Goal: Information Seeking & Learning: Learn about a topic

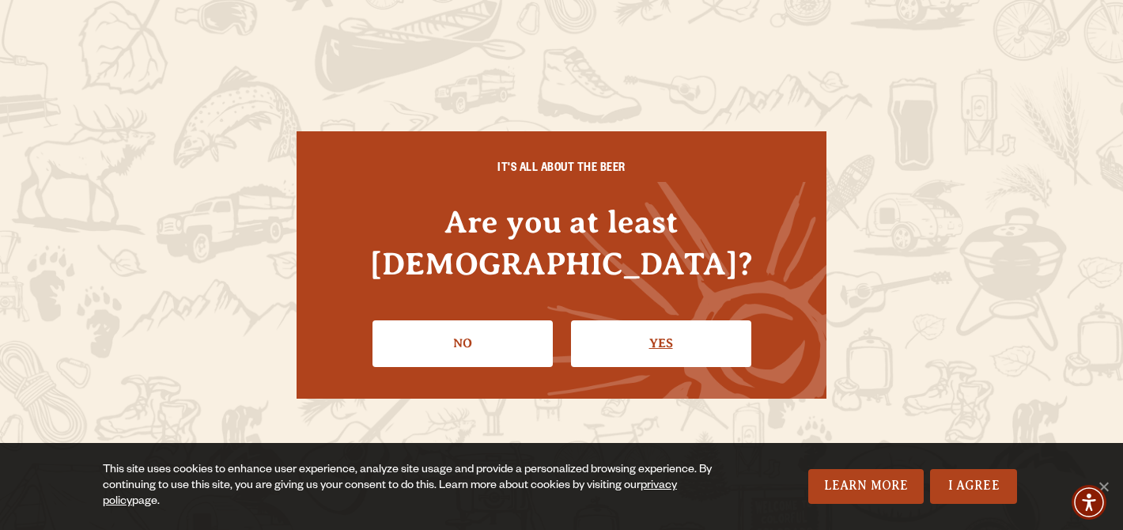
click at [671, 328] on link "Yes" at bounding box center [661, 343] width 180 height 46
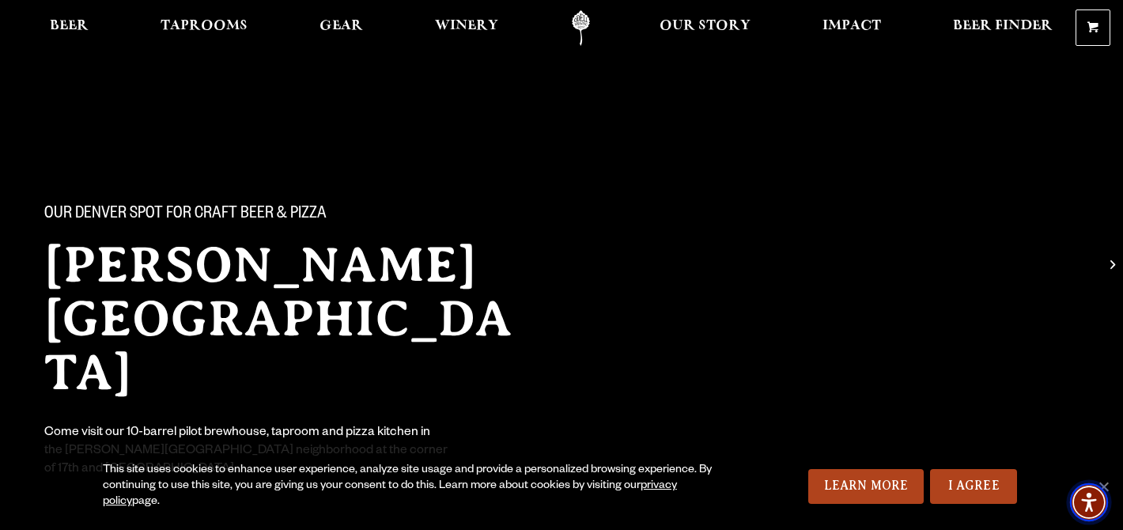
click at [1104, 490] on img "Accessibility Menu" at bounding box center [1089, 502] width 38 height 38
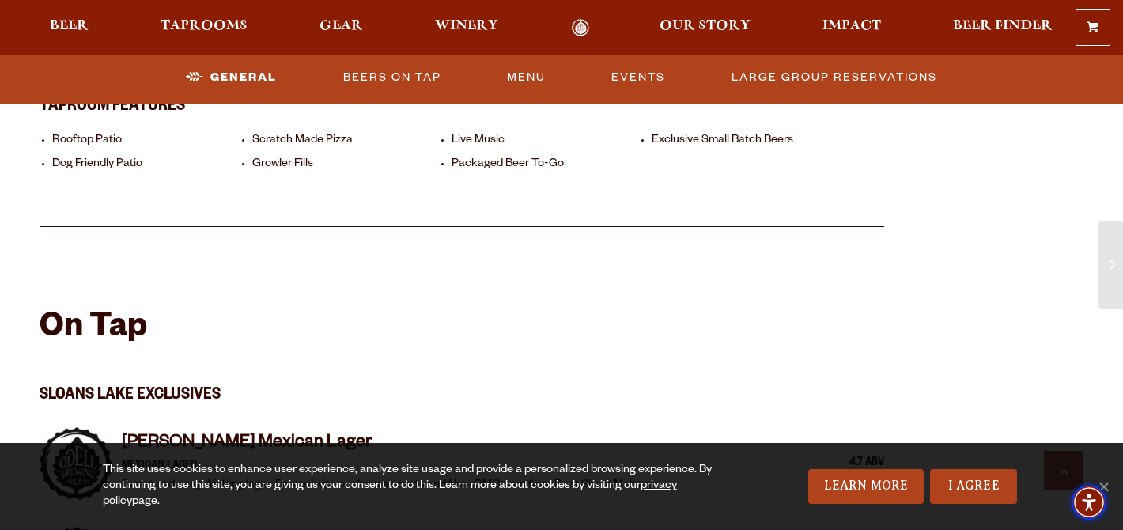
scroll to position [1243, 0]
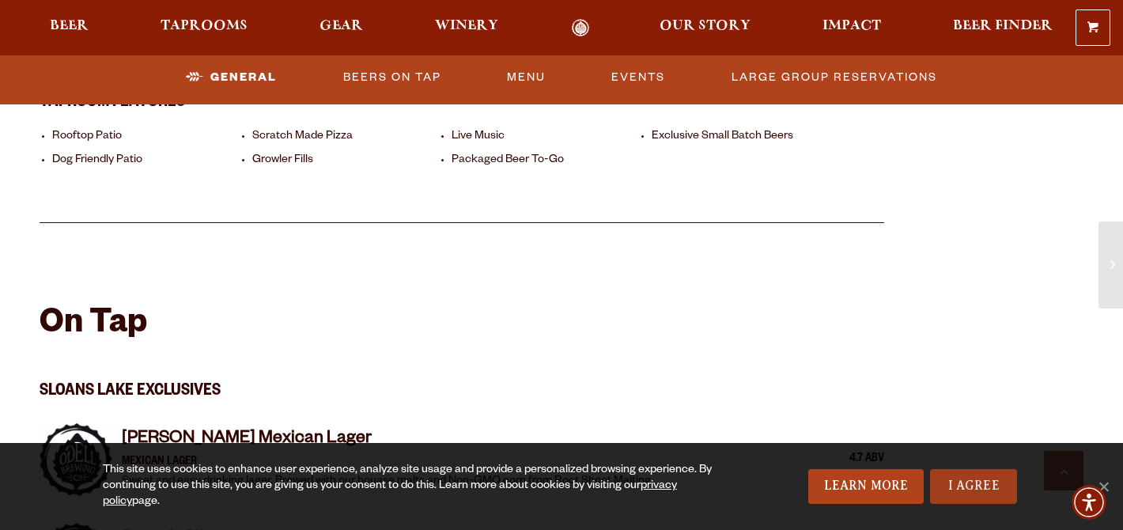
click at [952, 487] on link "I Agree" at bounding box center [973, 486] width 87 height 35
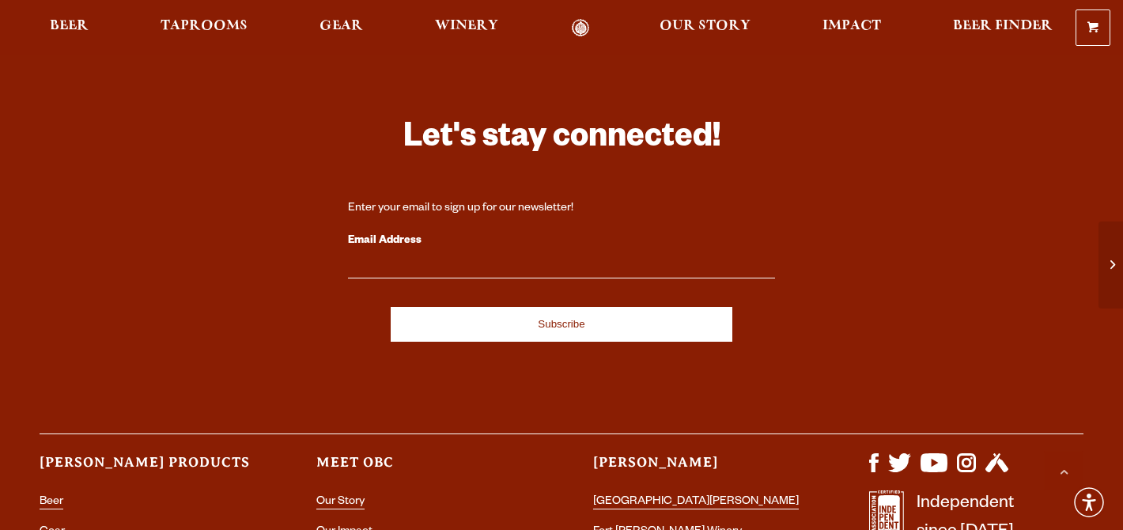
scroll to position [4771, 0]
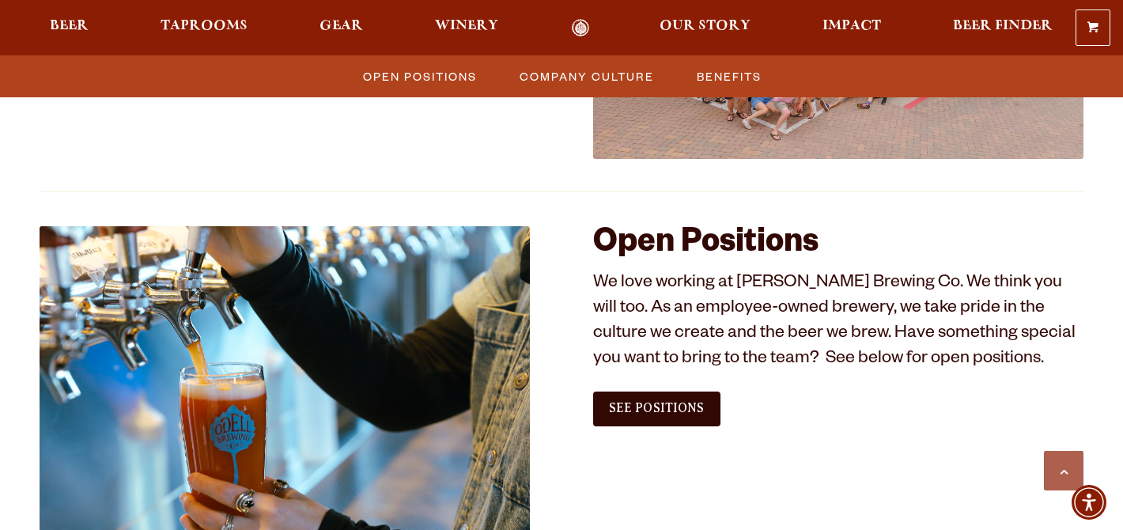
scroll to position [807, 0]
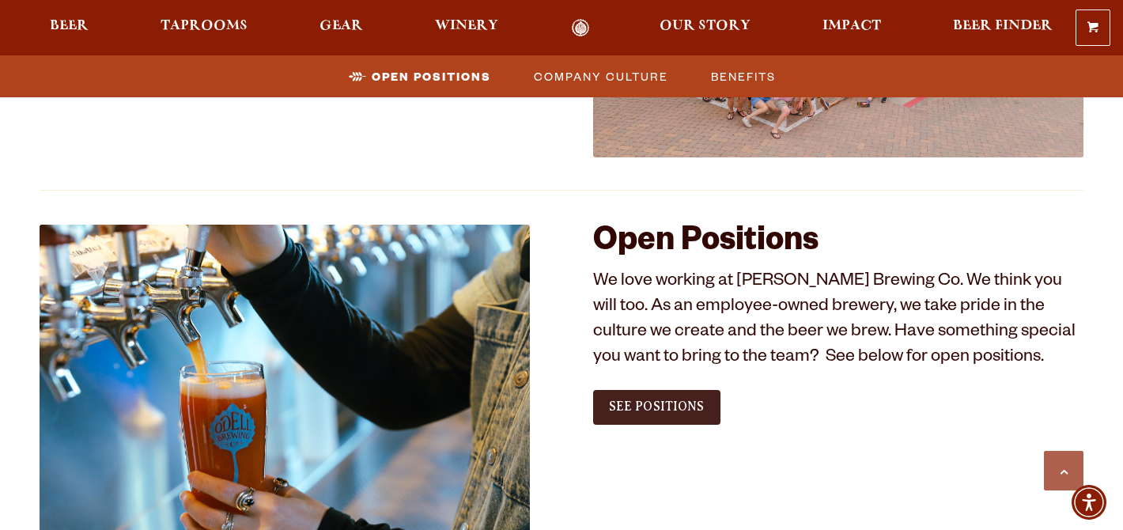
click at [696, 404] on span "See Positions" at bounding box center [657, 406] width 96 height 14
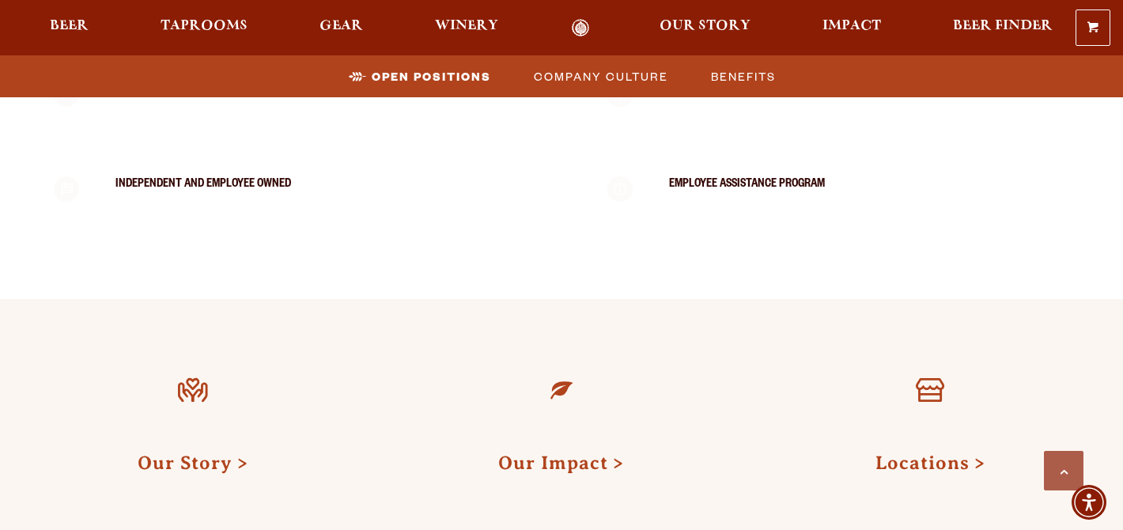
scroll to position [3124, 0]
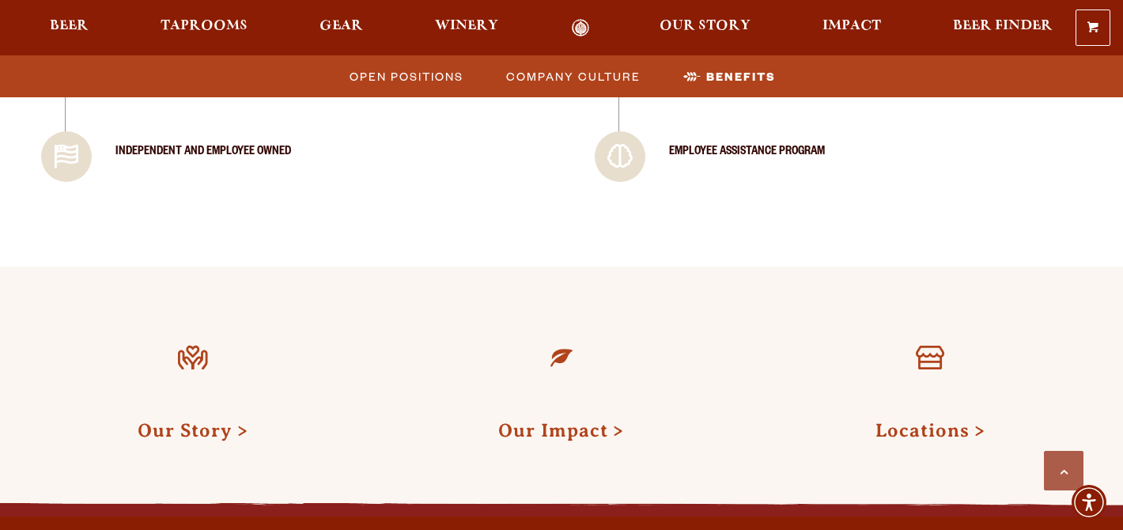
scroll to position [2317, 0]
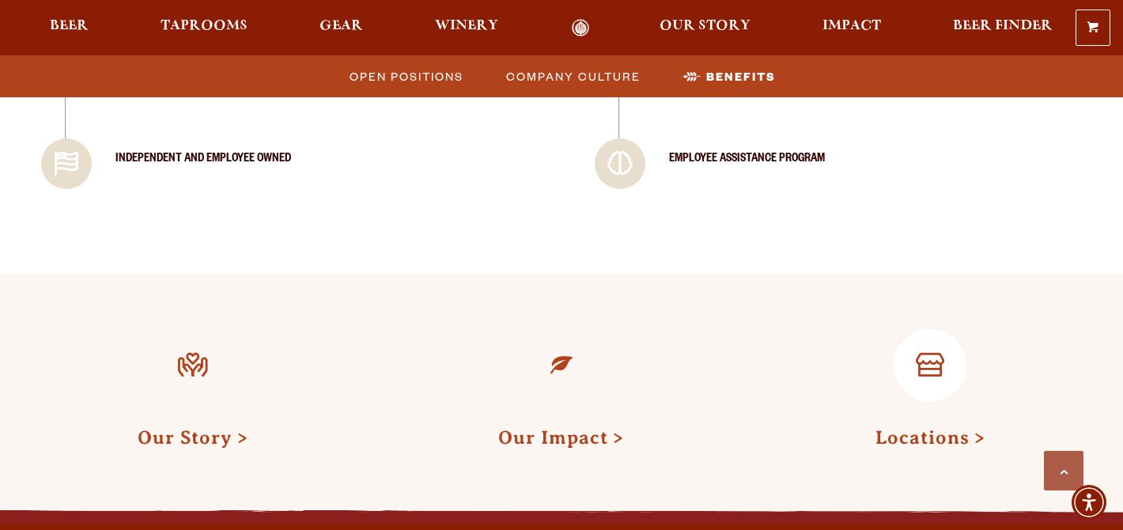
click at [939, 384] on link at bounding box center [930, 365] width 73 height 73
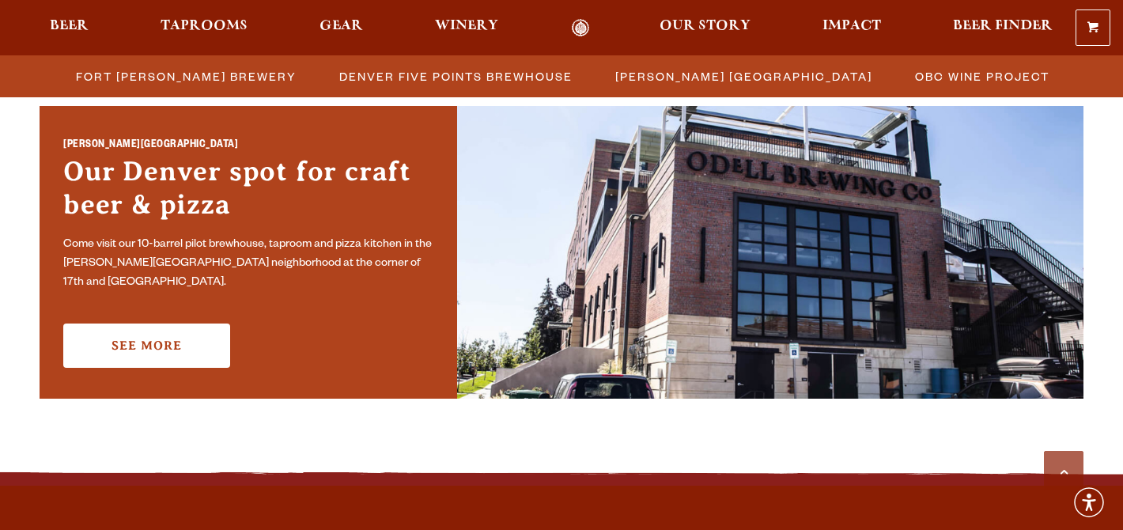
scroll to position [1158, 0]
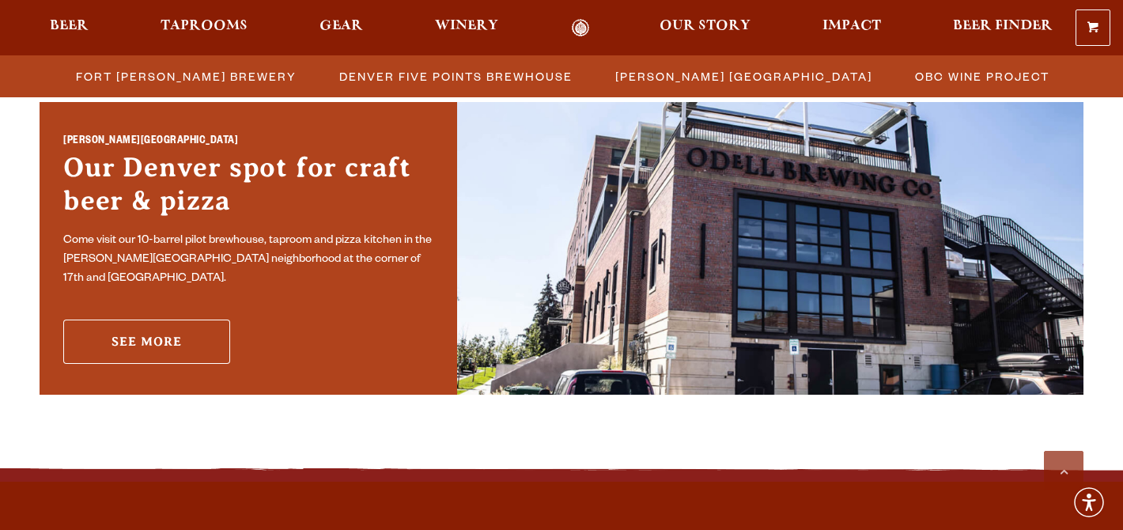
click at [181, 333] on link "See More" at bounding box center [146, 341] width 167 height 44
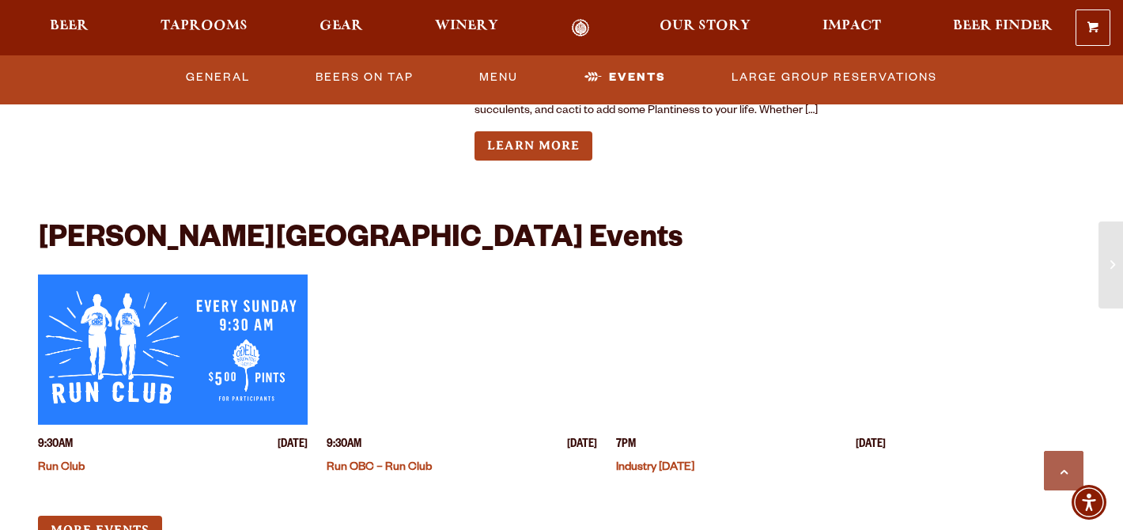
scroll to position [4977, 0]
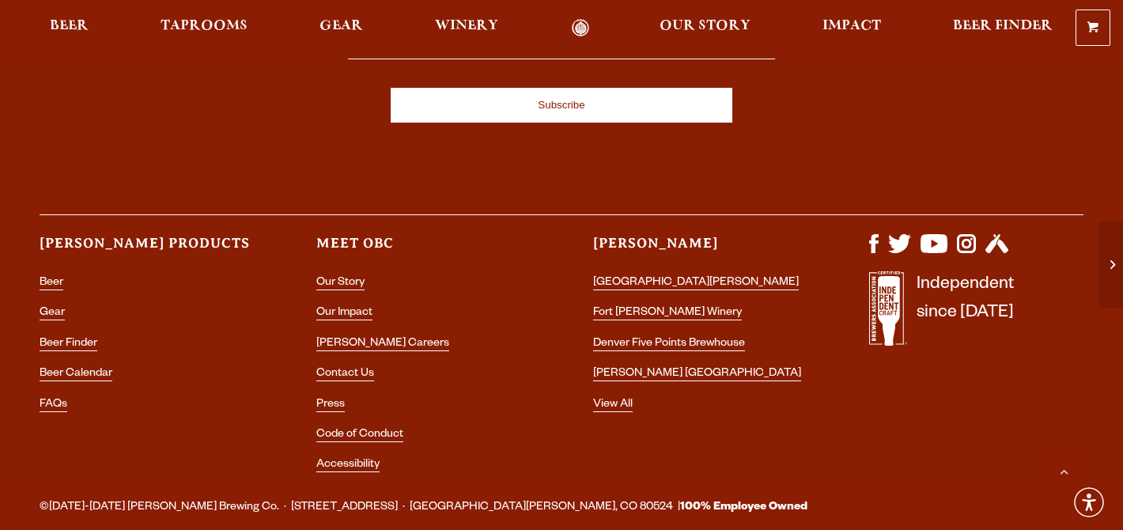
click at [349, 334] on li "[PERSON_NAME] Careers" at bounding box center [423, 344] width 214 height 21
click at [349, 338] on link "[PERSON_NAME] Careers" at bounding box center [382, 345] width 133 height 14
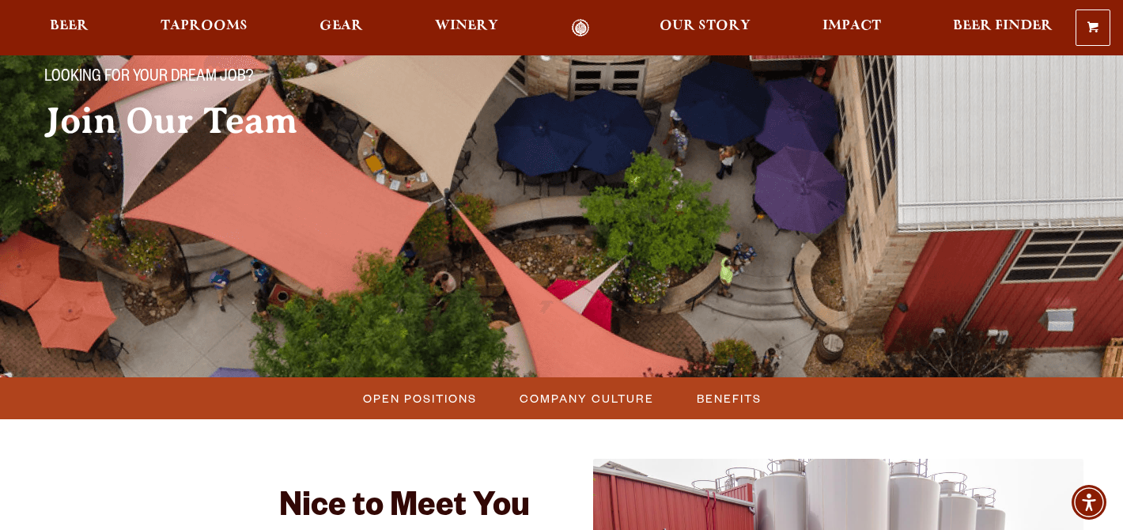
scroll to position [138, 0]
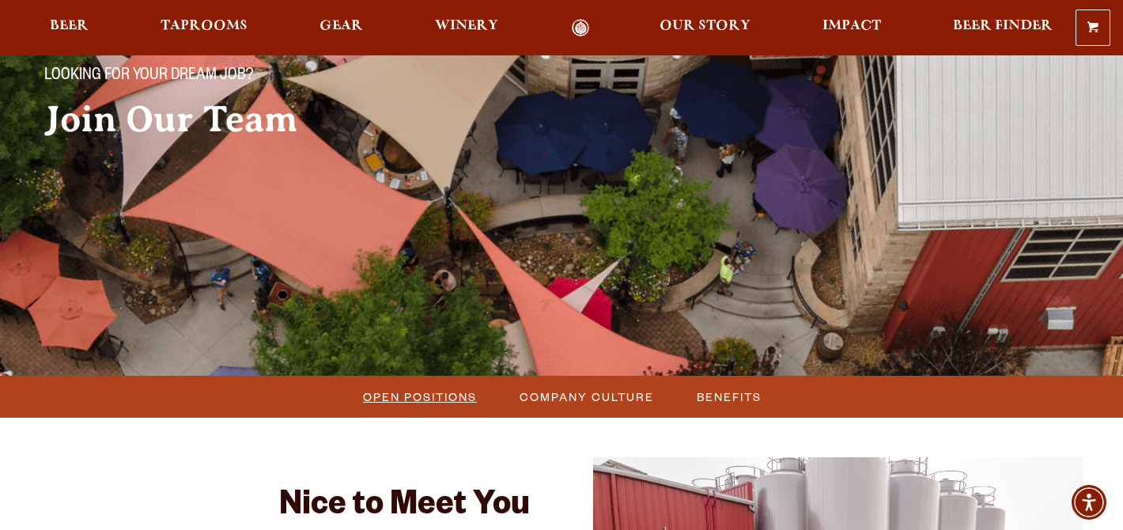
click at [415, 395] on span "Open Positions" at bounding box center [420, 396] width 114 height 23
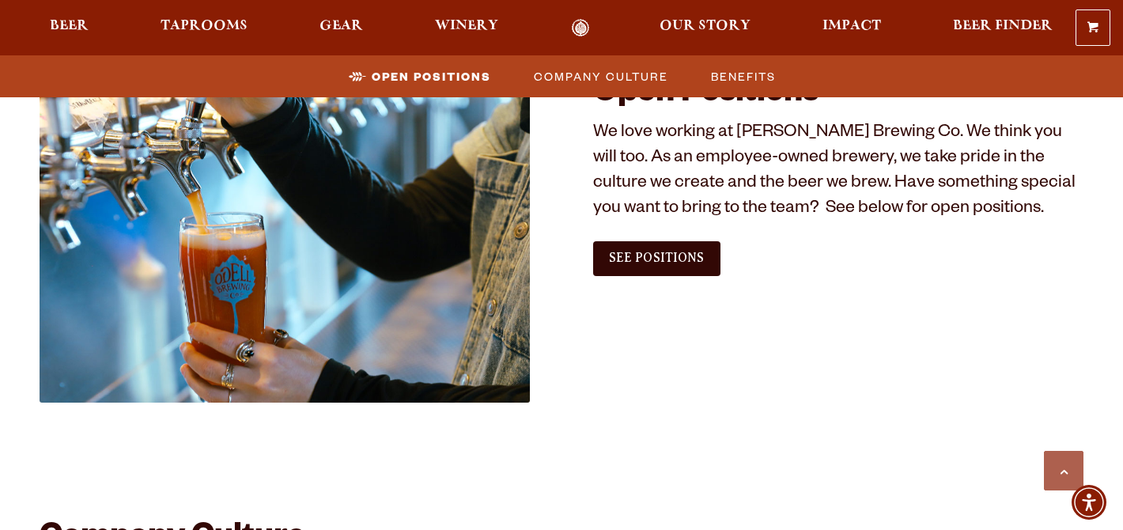
scroll to position [956, 0]
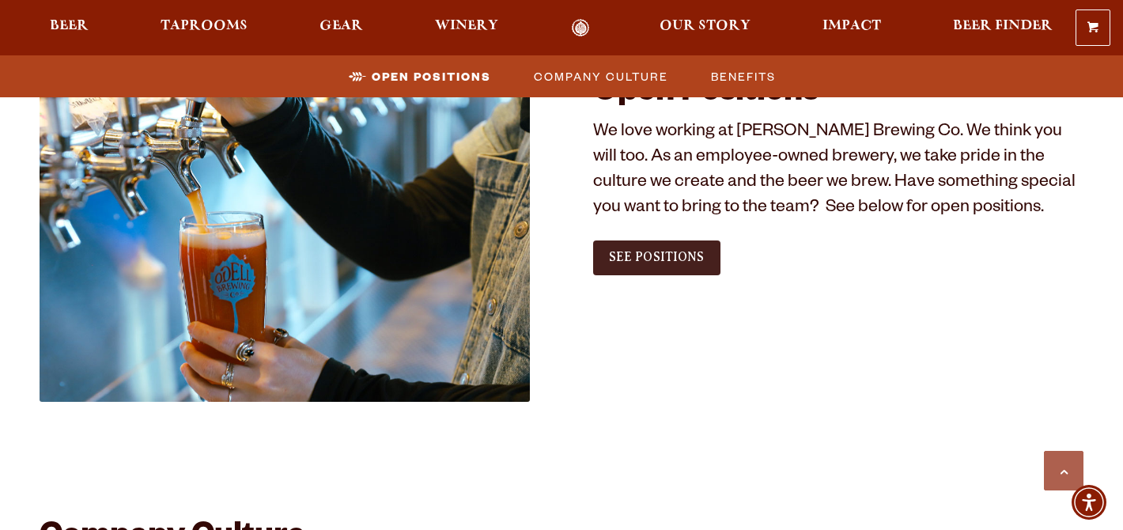
click at [671, 268] on link "See Positions" at bounding box center [656, 257] width 127 height 35
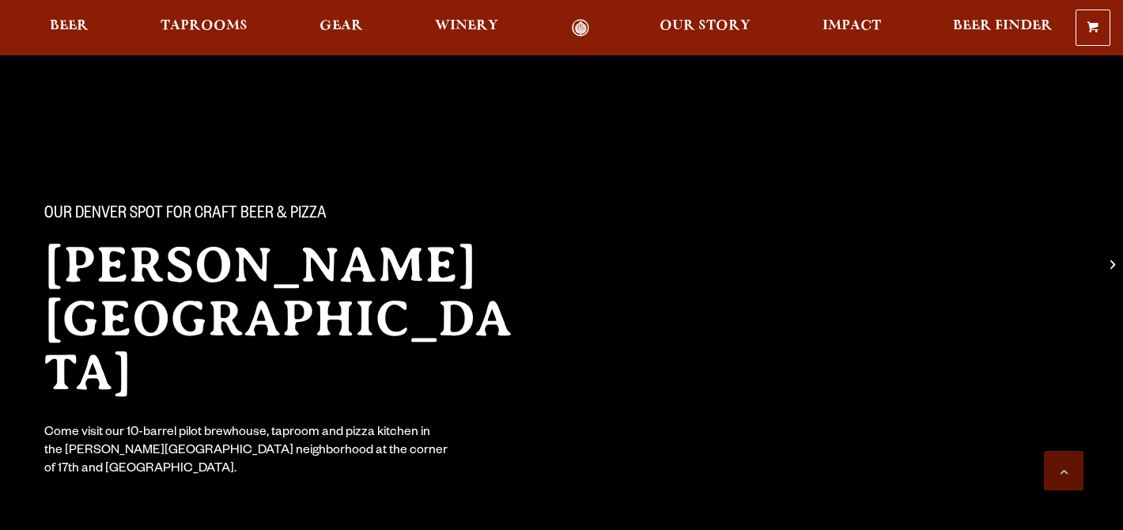
scroll to position [4977, 0]
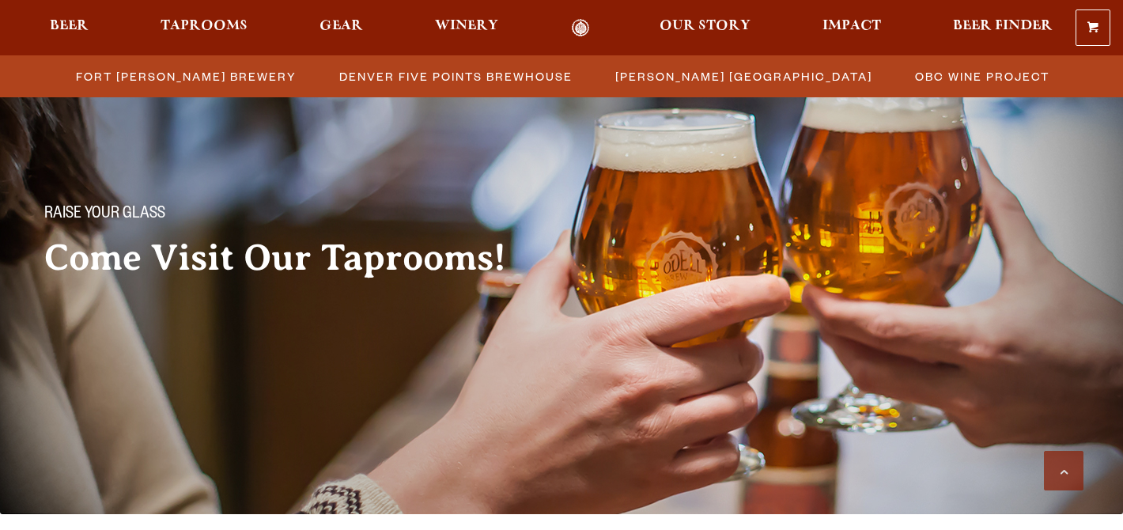
scroll to position [1158, 0]
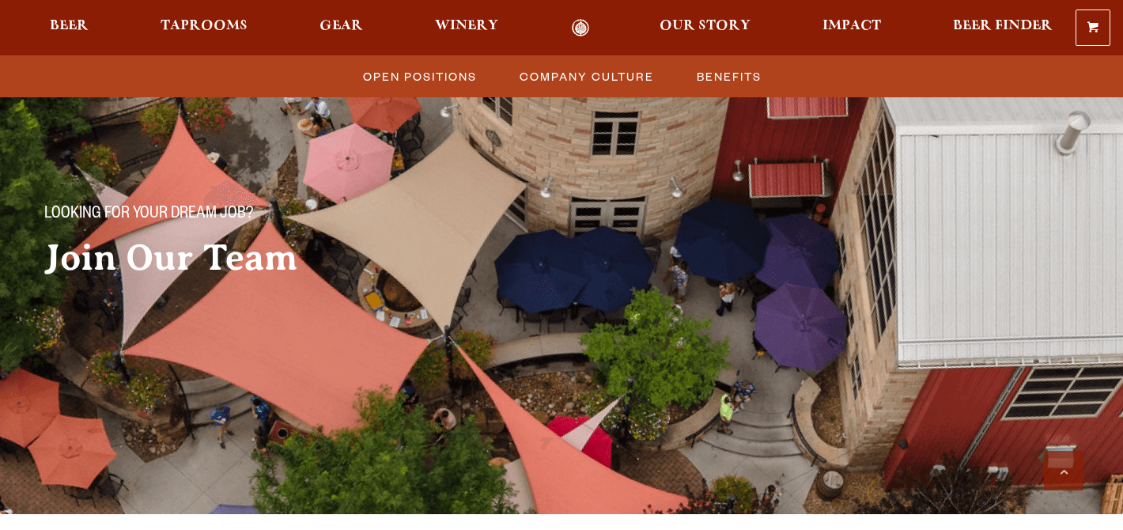
scroll to position [2317, 0]
